Goal: Find specific page/section: Find specific page/section

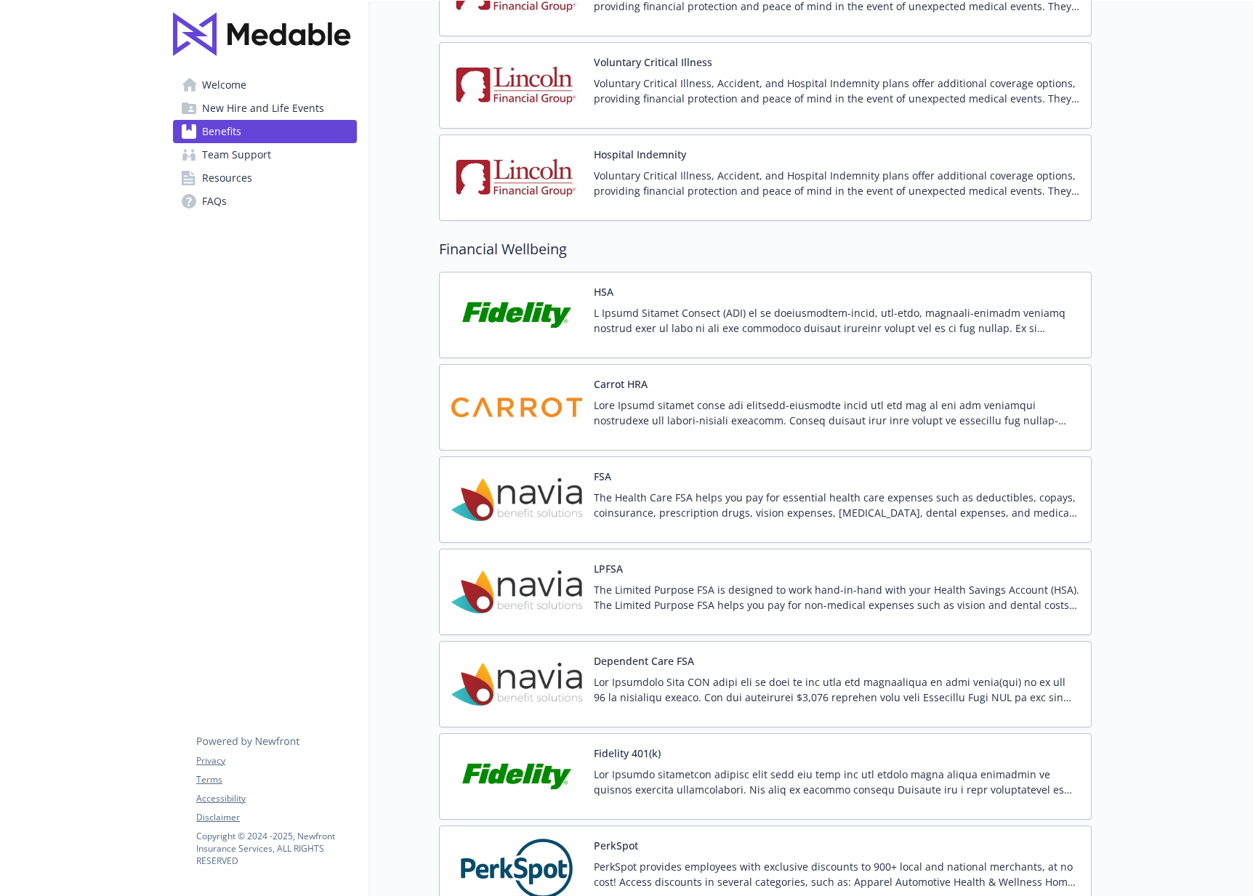
scroll to position [2327, 0]
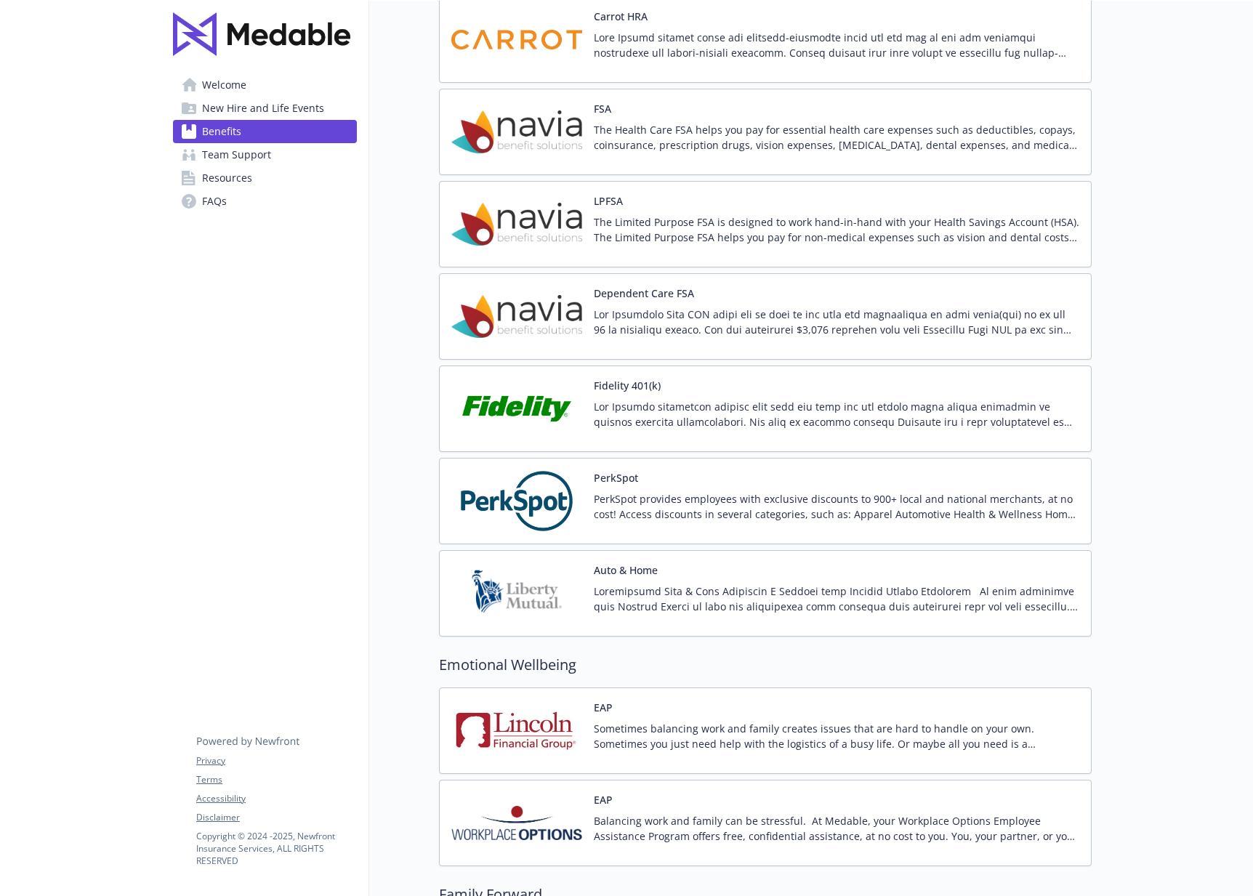
click at [537, 491] on img at bounding box center [516, 501] width 131 height 62
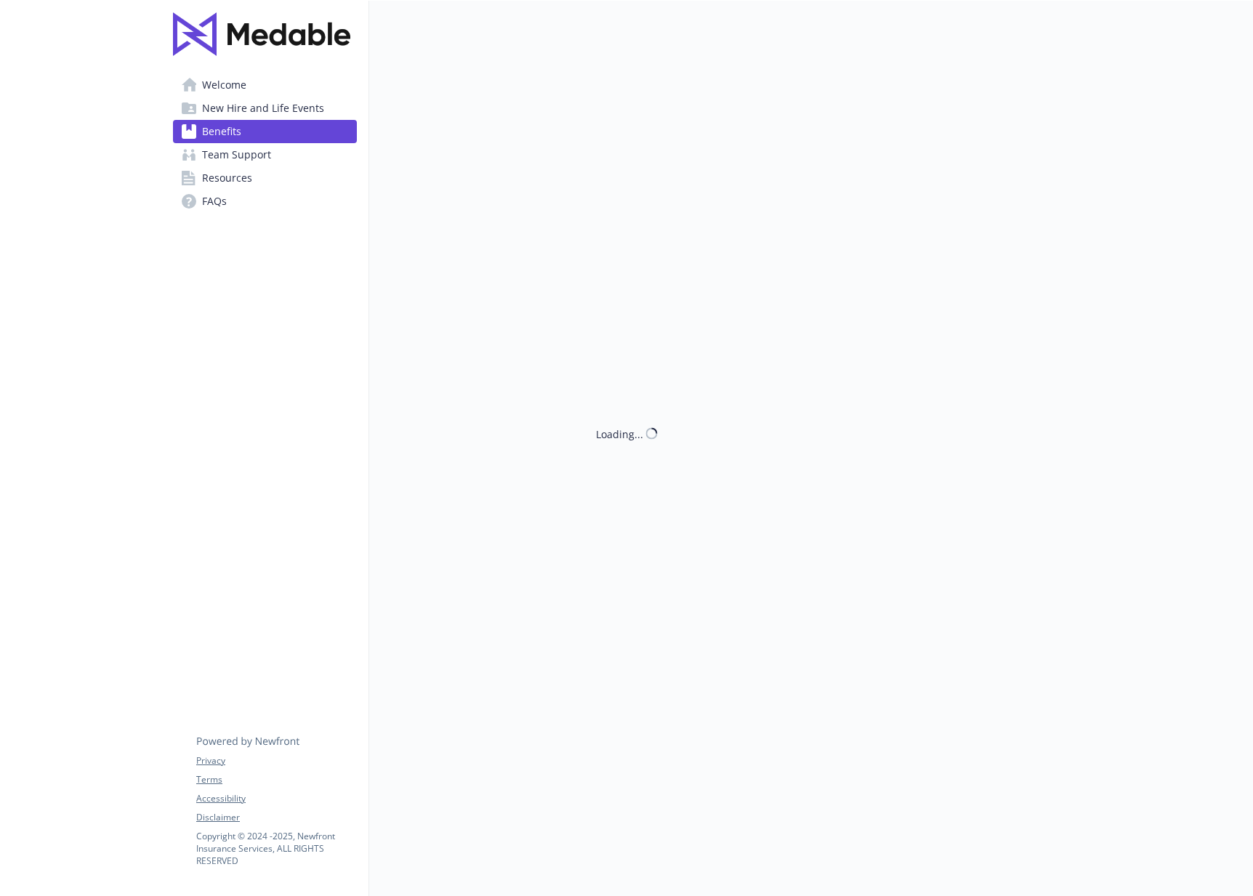
scroll to position [2327, 0]
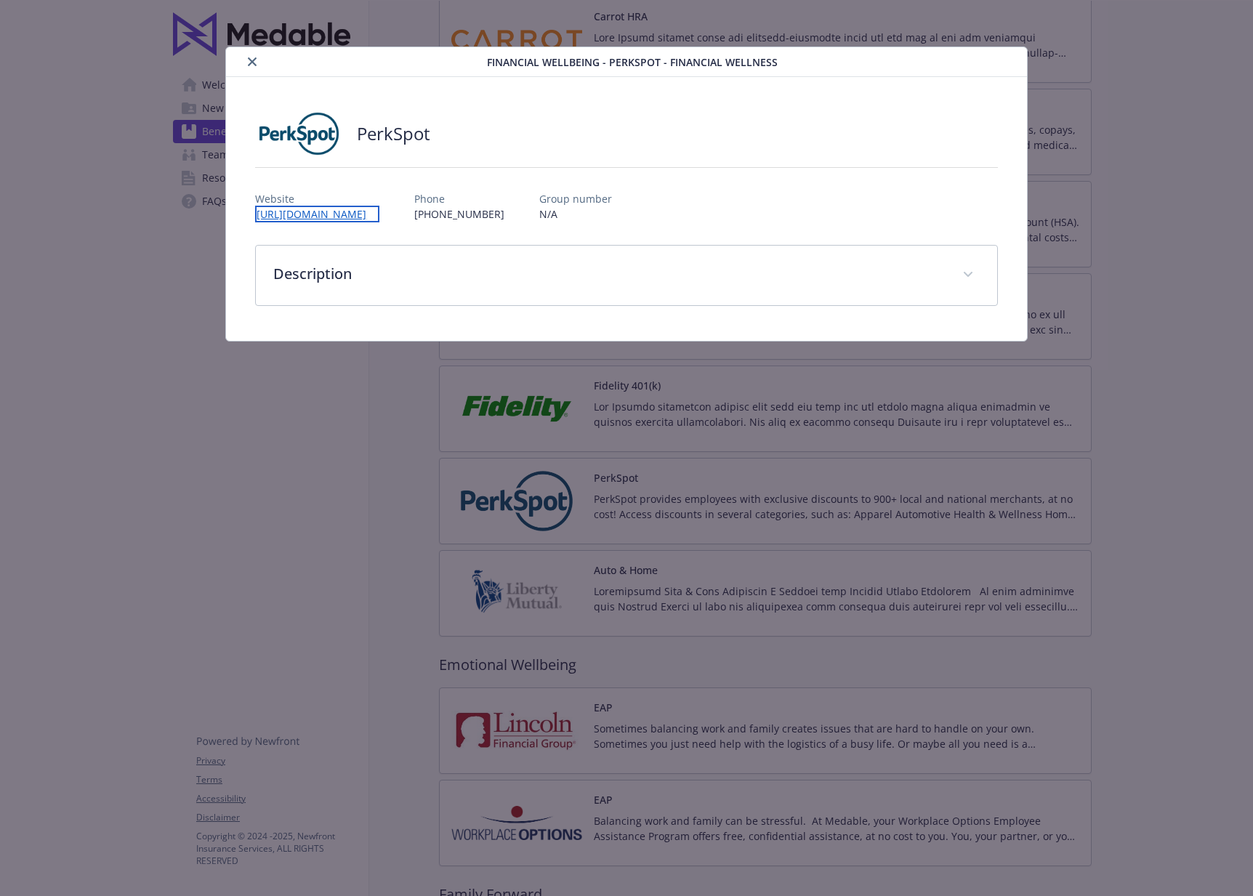
click at [331, 219] on link "[URL][DOMAIN_NAME]" at bounding box center [317, 214] width 124 height 17
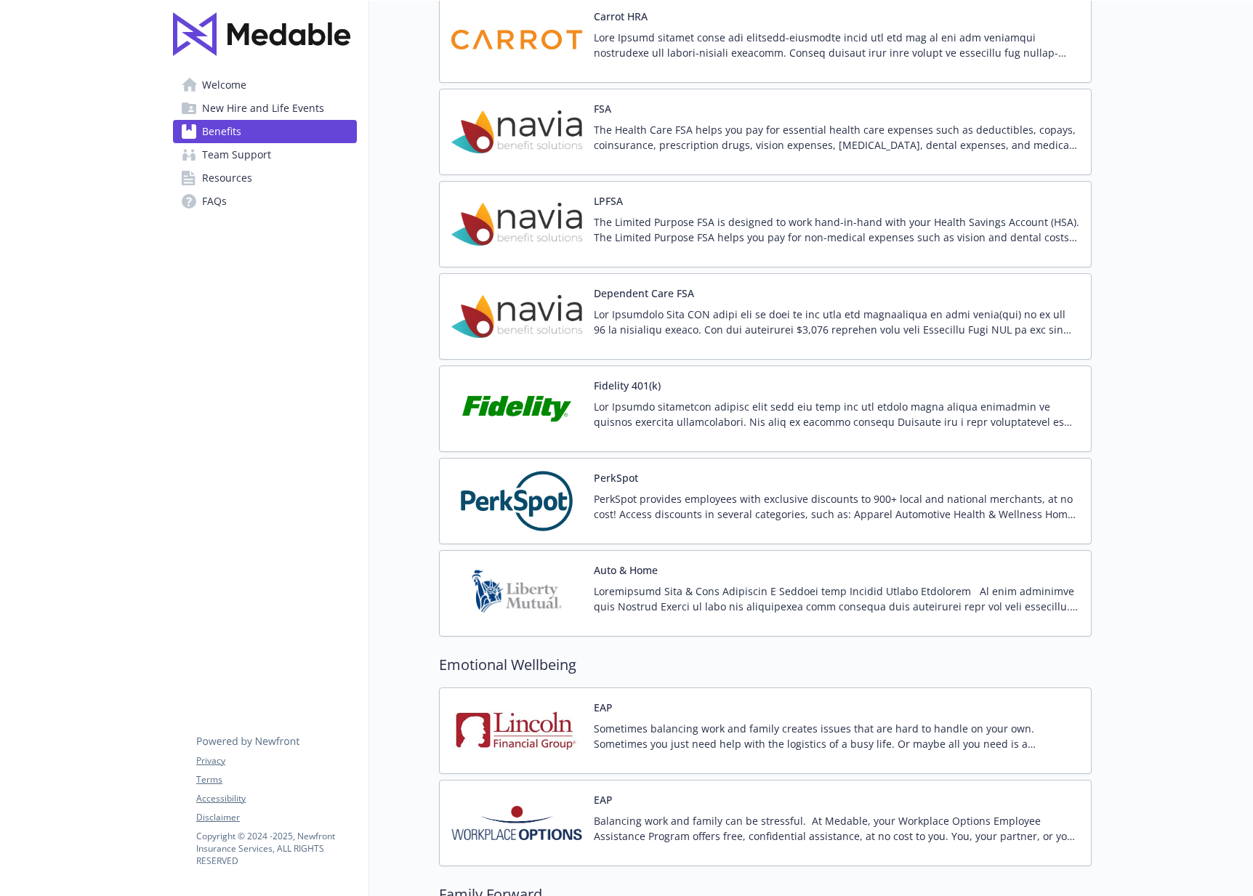
click at [549, 502] on img at bounding box center [516, 501] width 131 height 62
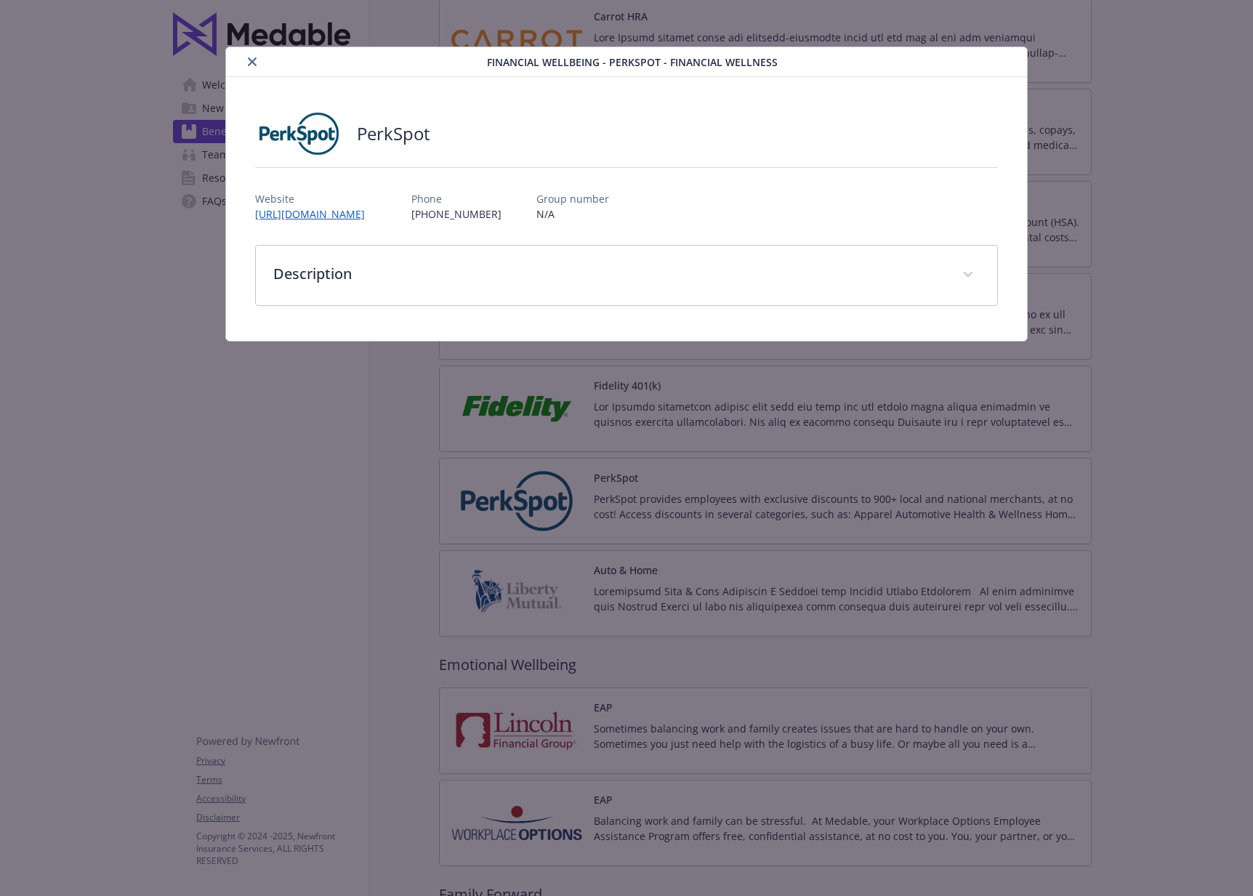
click at [560, 207] on p "N/A" at bounding box center [572, 213] width 73 height 15
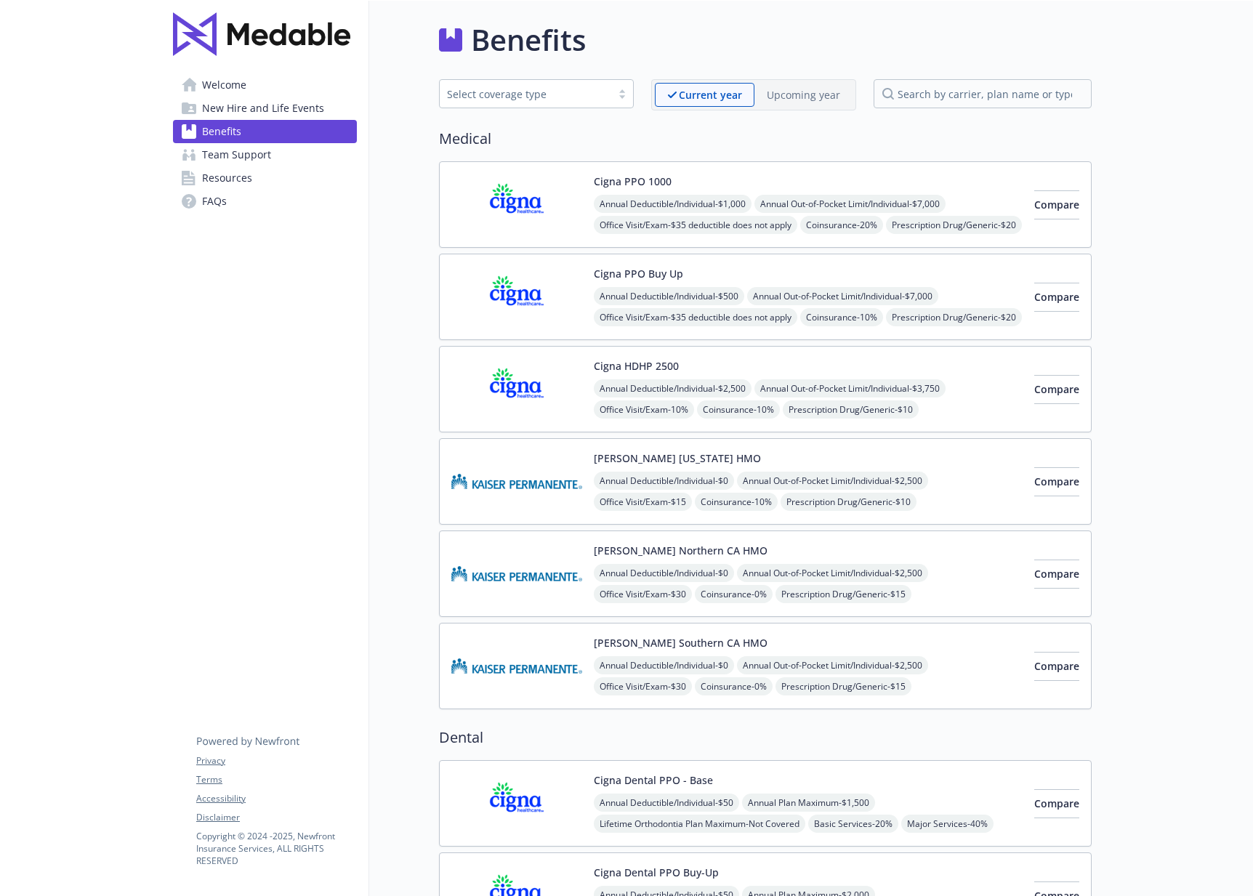
click at [283, 106] on span "New Hire and Life Events" at bounding box center [263, 108] width 122 height 23
